Goal: Task Accomplishment & Management: Manage account settings

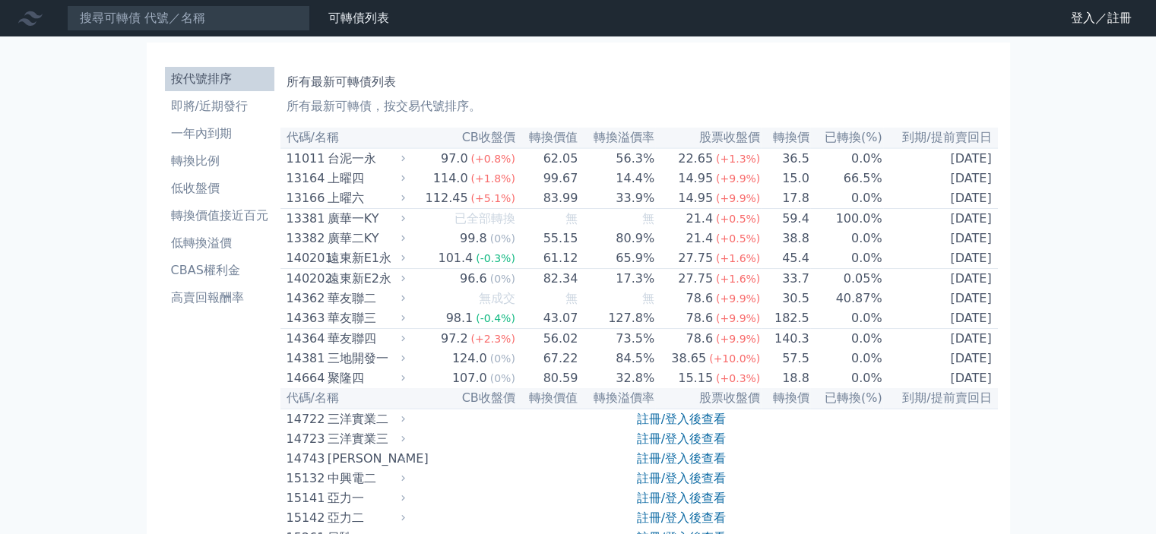
click at [1108, 24] on link "登入／註冊" at bounding box center [1101, 18] width 85 height 24
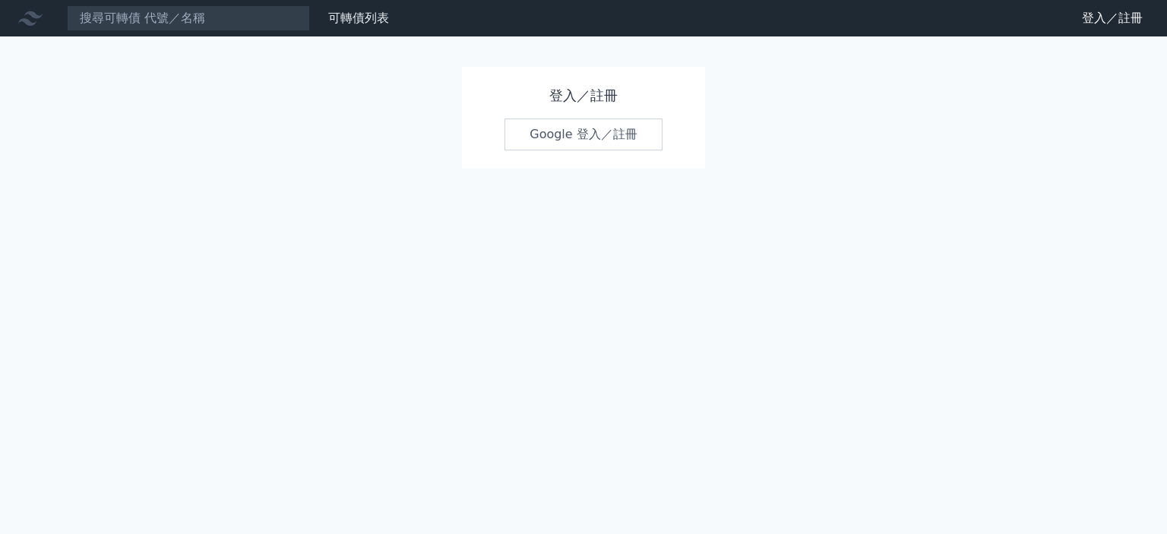
click at [624, 134] on link "Google 登入／註冊" at bounding box center [584, 135] width 158 height 32
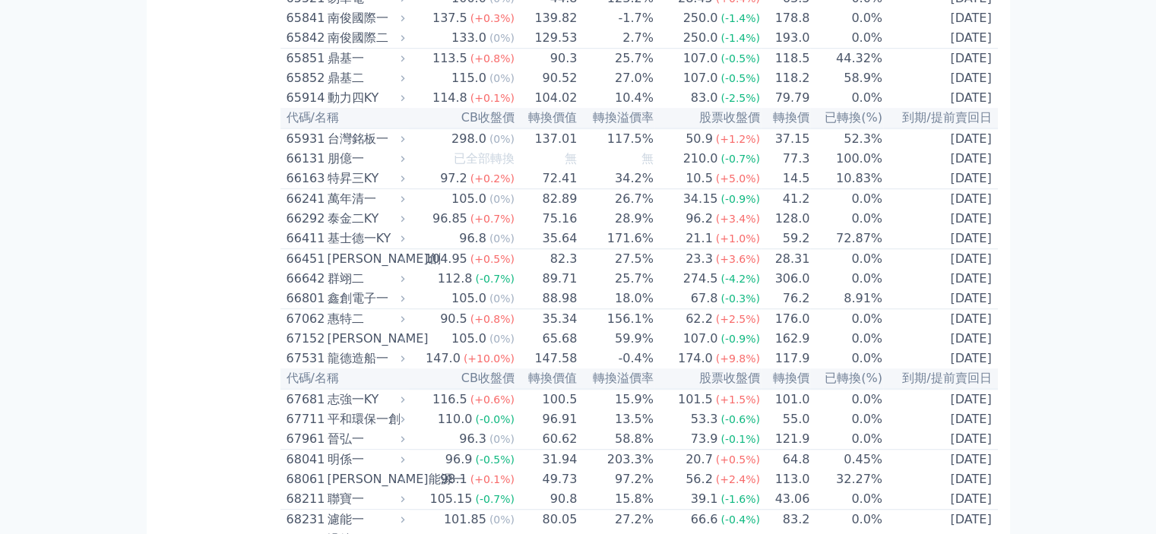
scroll to position [7046, 0]
